Goal: Transaction & Acquisition: Download file/media

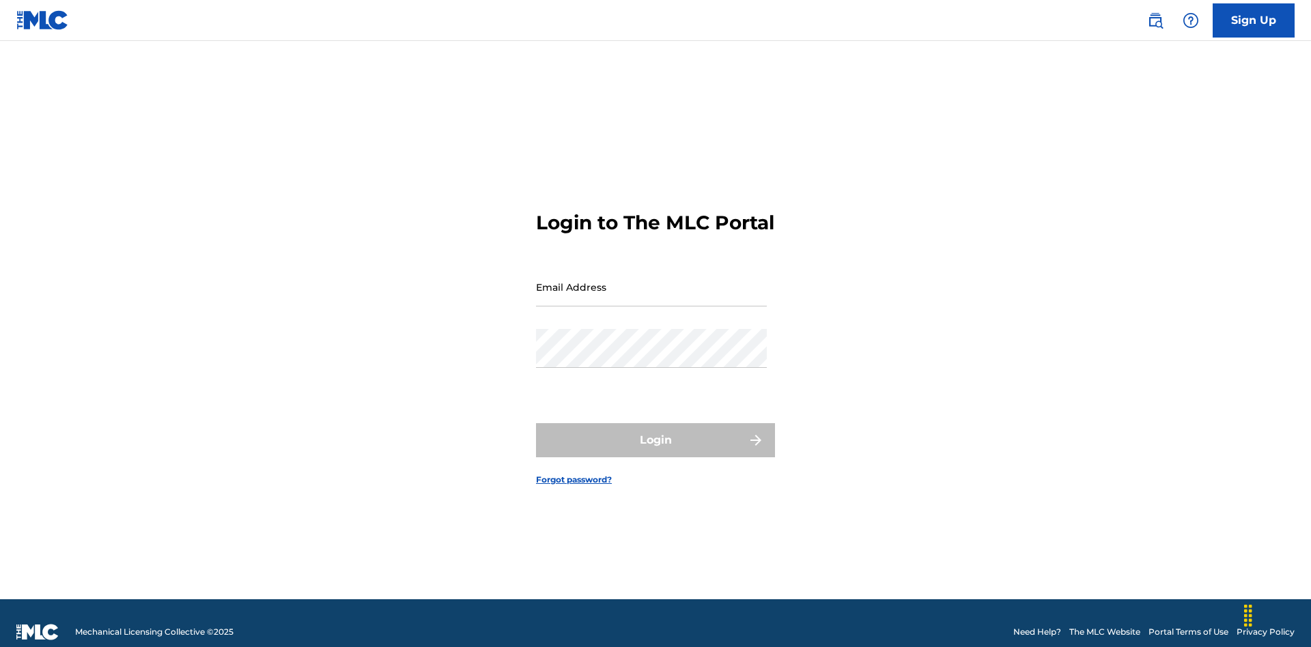
scroll to position [18, 0]
click at [651, 281] on input "Email Address" at bounding box center [651, 287] width 231 height 39
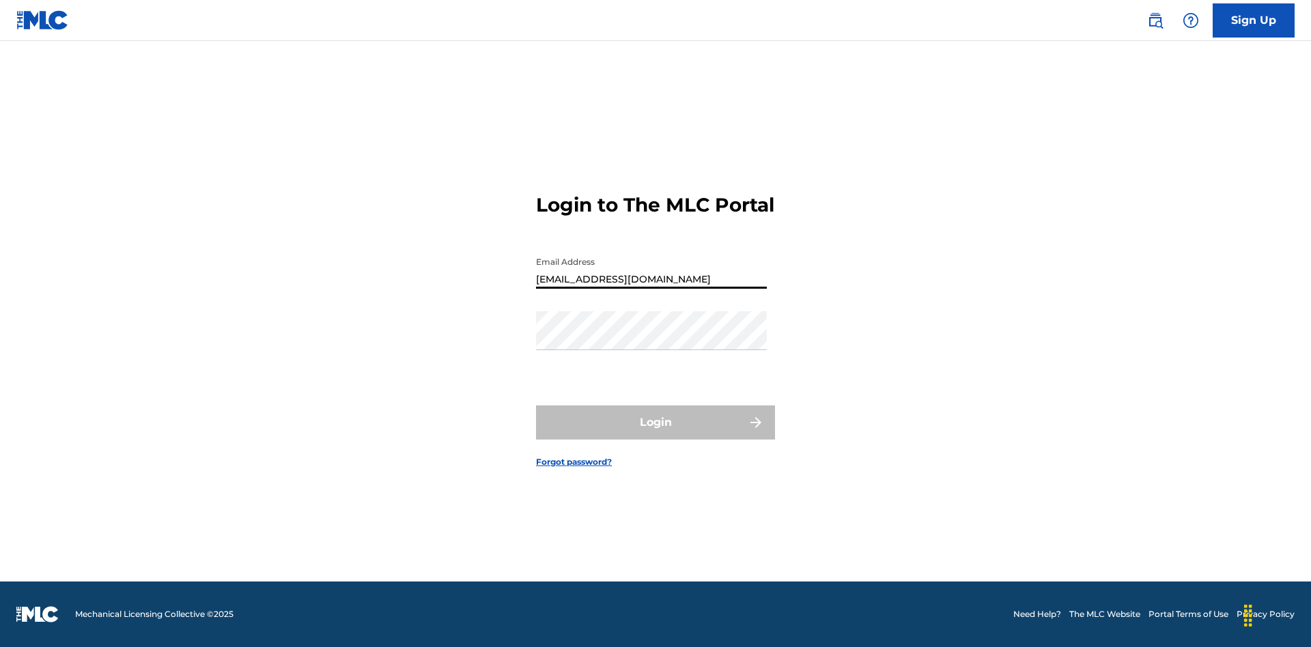
type input "b7c716cf-ea8c-40f2-99dc-0791de8b8422@mailslurp.com"
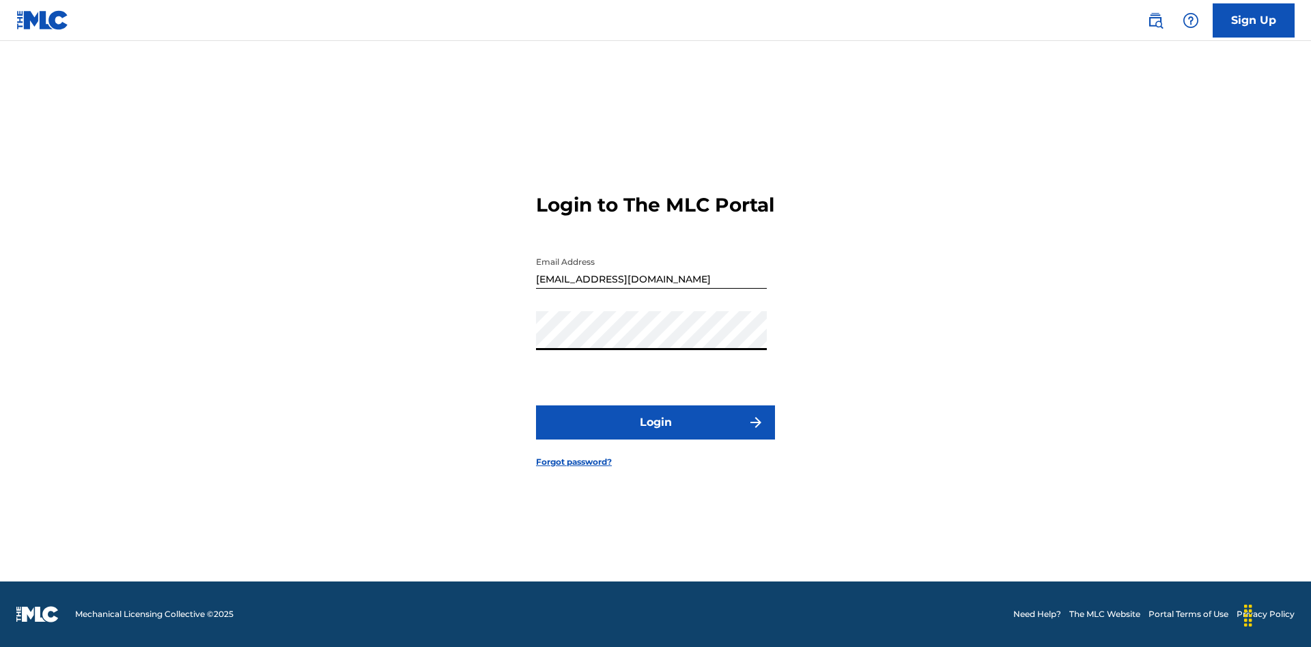
click at [656, 434] on button "Login" at bounding box center [655, 423] width 239 height 34
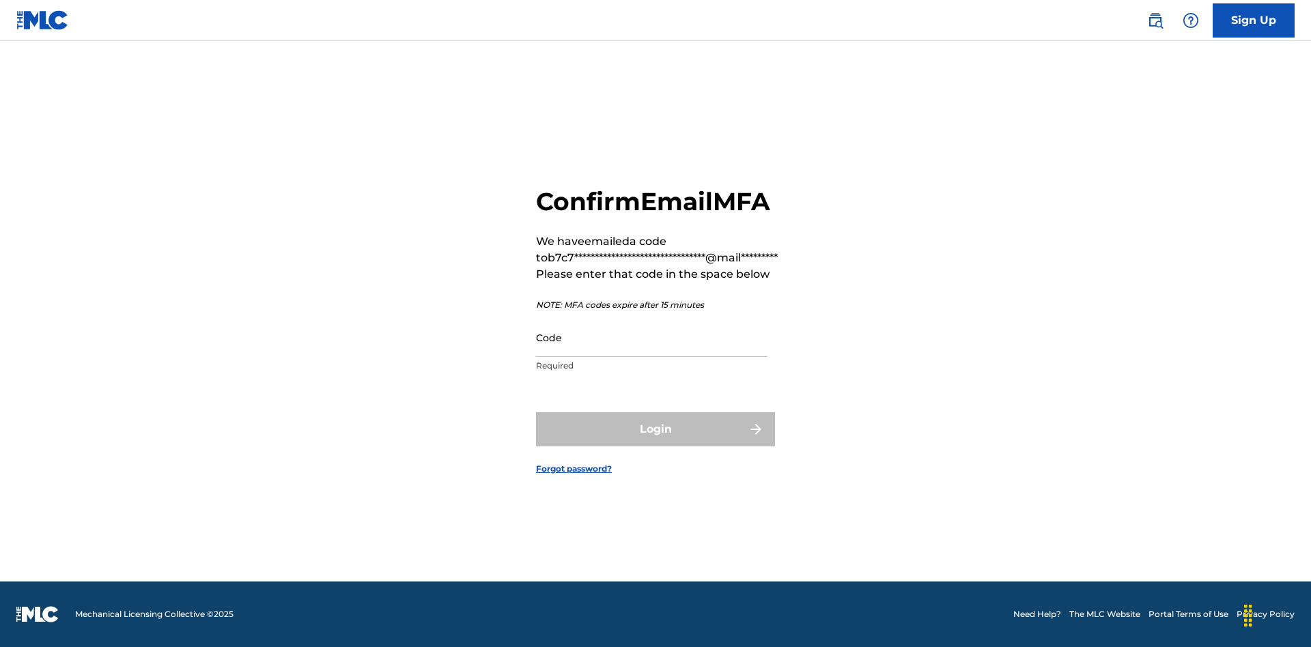
click at [651, 337] on input "Code" at bounding box center [651, 337] width 231 height 39
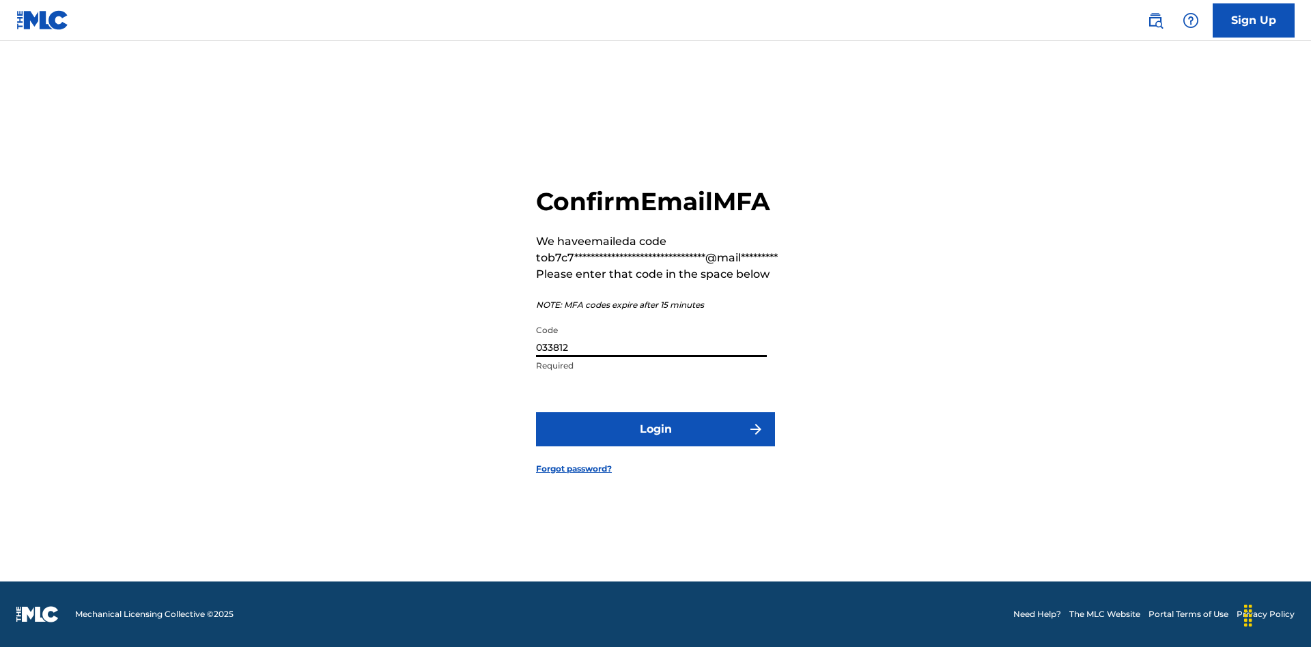
type input "033812"
click at [656, 429] on button "Login" at bounding box center [655, 429] width 239 height 34
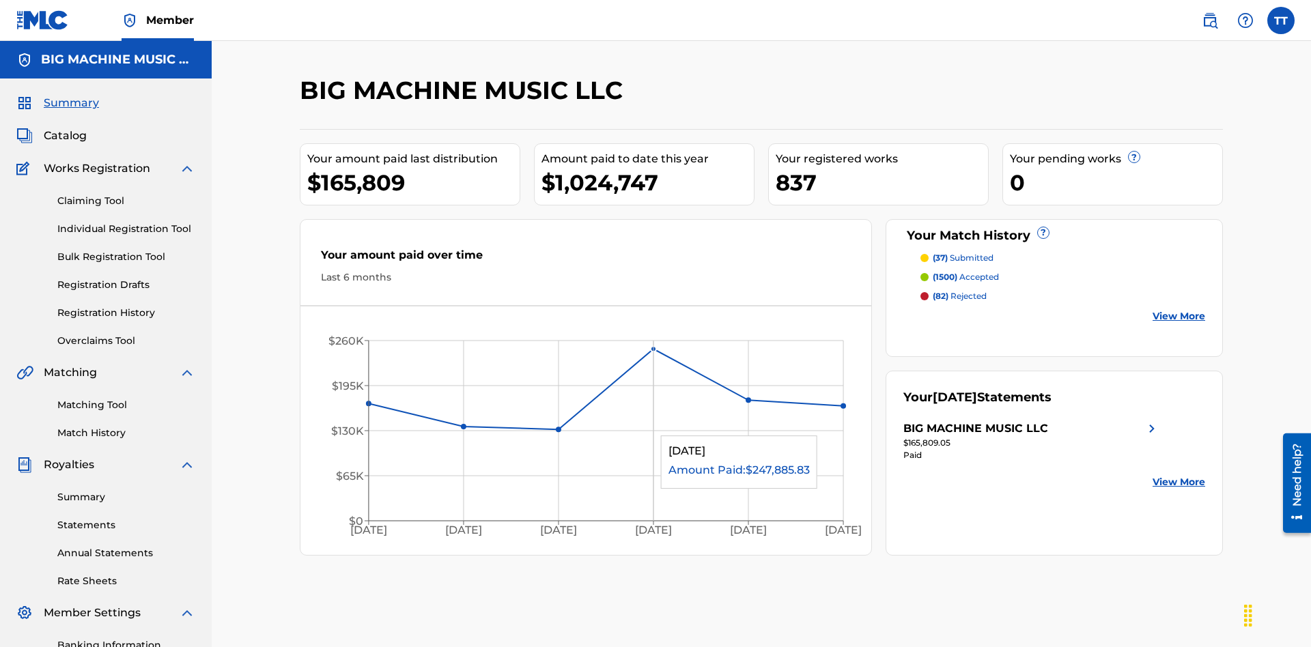
click at [126, 546] on link "Annual Statements" at bounding box center [126, 553] width 138 height 14
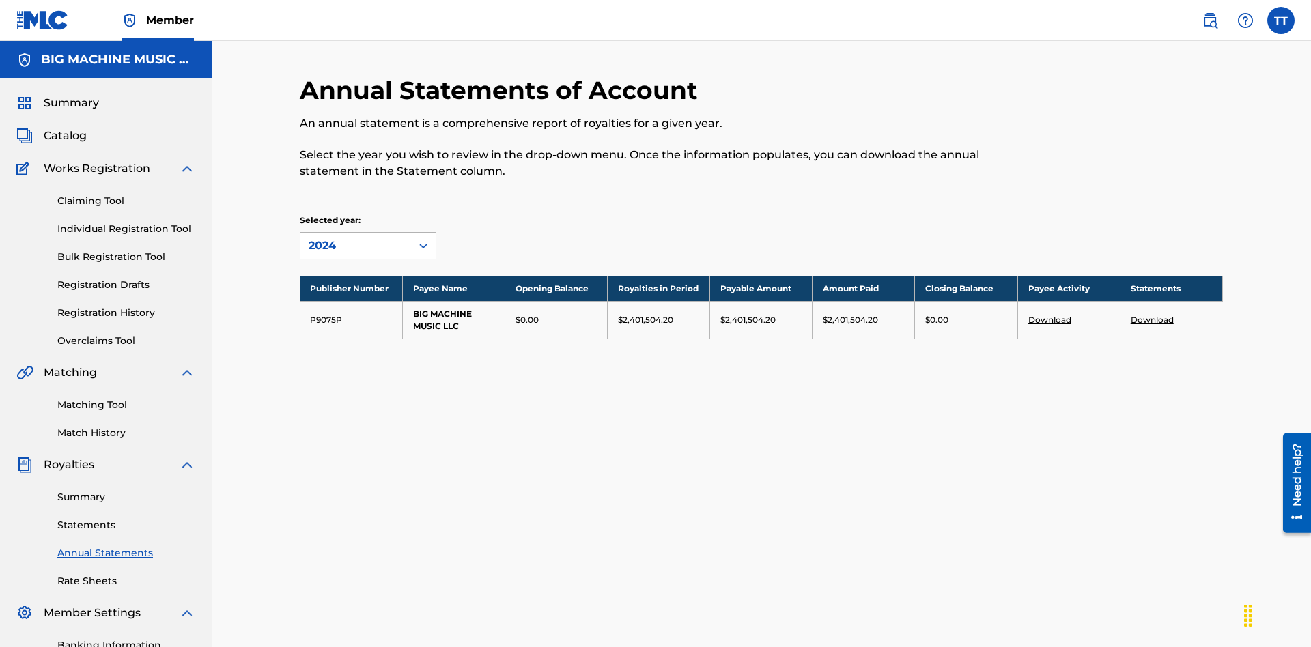
click at [356, 238] on div "2024" at bounding box center [356, 246] width 94 height 16
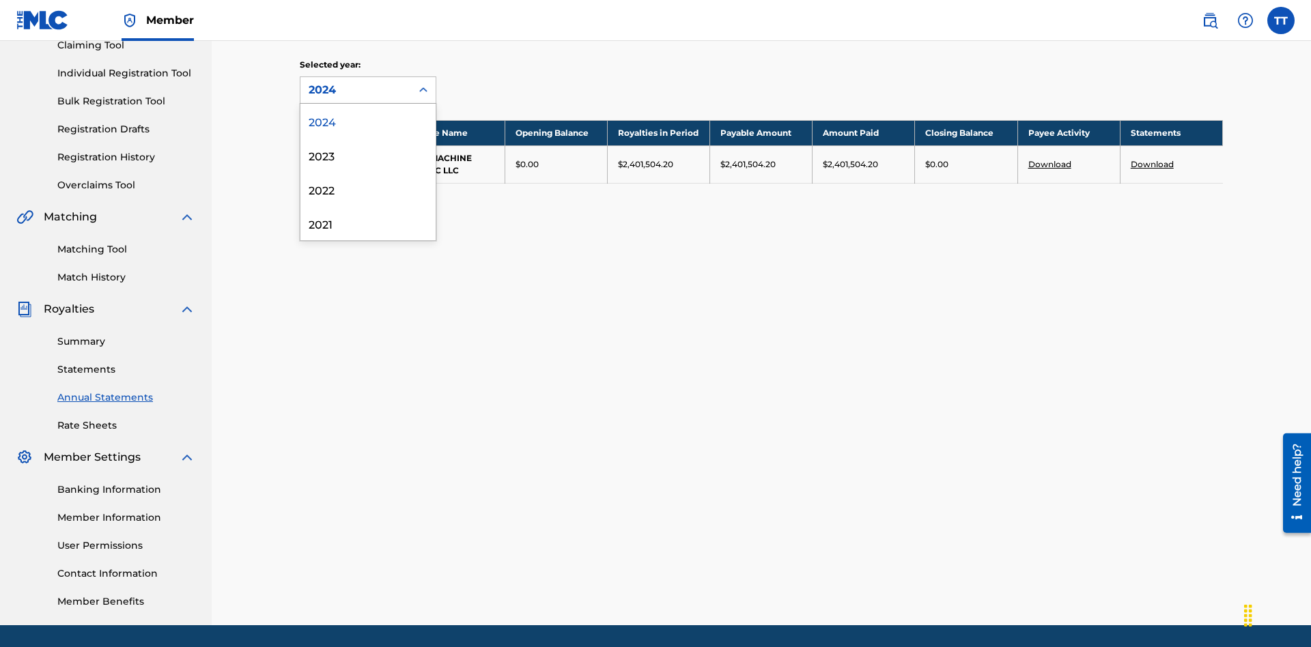
click at [368, 189] on div "2022" at bounding box center [367, 189] width 135 height 34
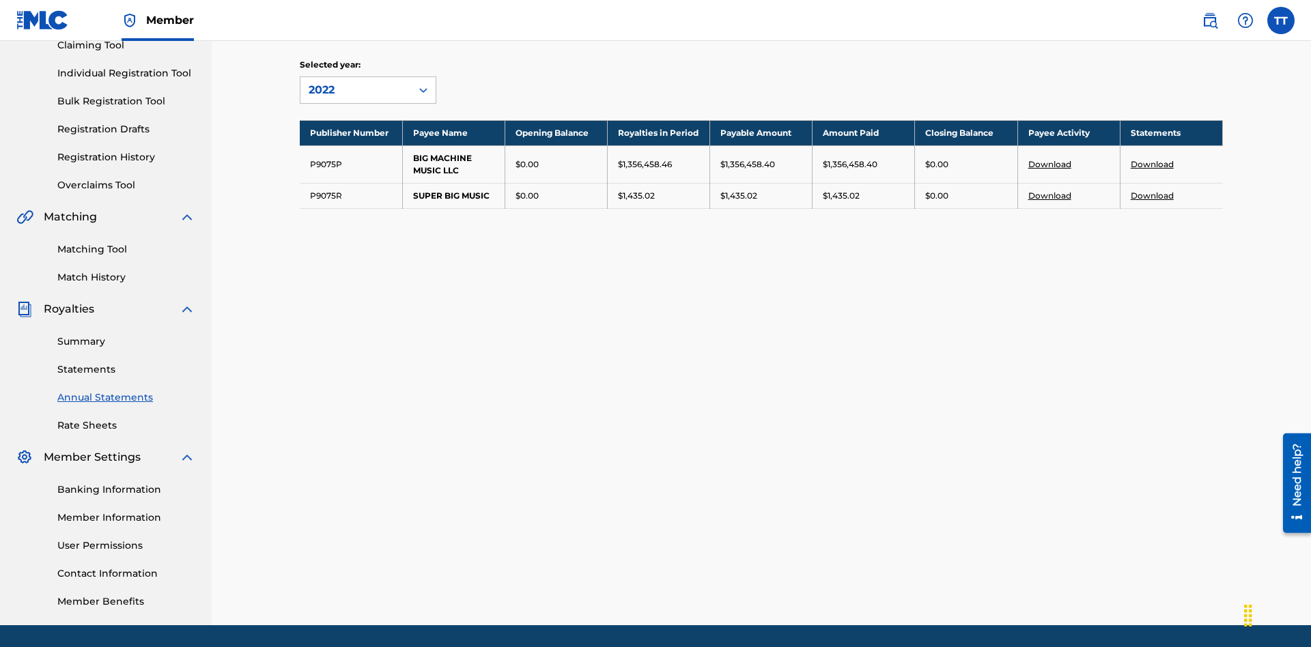
scroll to position [199, 0]
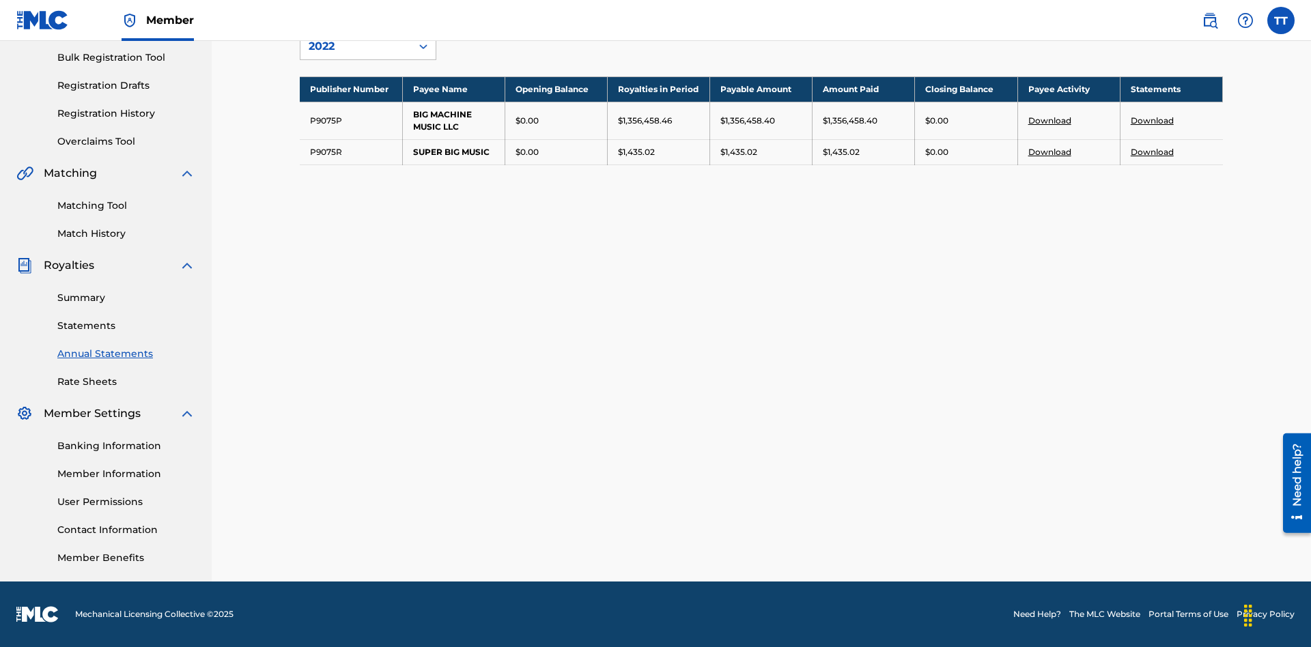
click at [1152, 152] on link "Download" at bounding box center [1152, 152] width 43 height 10
